Goal: Browse casually

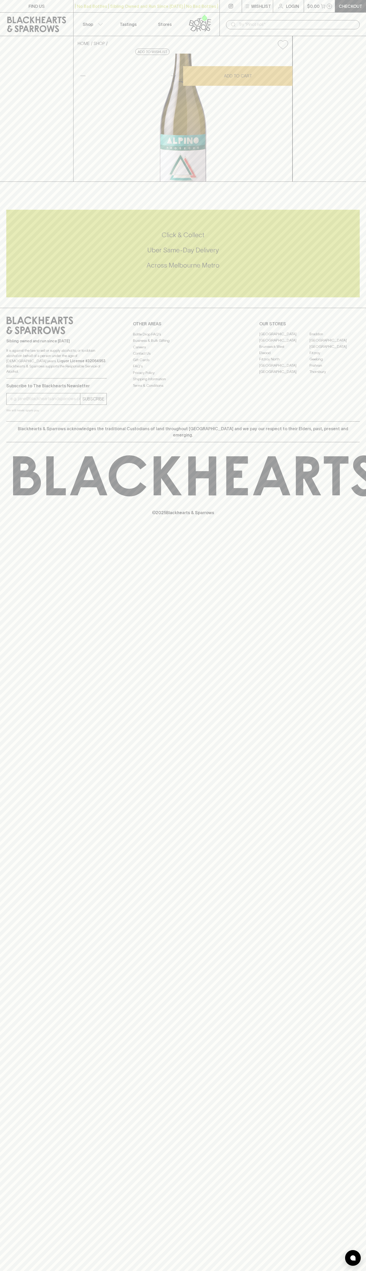
click at [328, 22] on input "text" at bounding box center [296, 24] width 117 height 8
click at [344, 296] on div "FIND US | No Bad Bottles | Sibling Owned and Run Since [DATE] | No Bad Bottles …" at bounding box center [183, 635] width 366 height 1271
click at [146, 1271] on html "FIND US | No Bad Bottles | Sibling Owned and Run Since [DATE] | No Bad Bottles …" at bounding box center [183, 635] width 366 height 1271
click at [13, 766] on div "FIND US | No Bad Bottles | Sibling Owned and Run Since [DATE] | No Bad Bottles …" at bounding box center [183, 635] width 366 height 1271
